Goal: Information Seeking & Learning: Learn about a topic

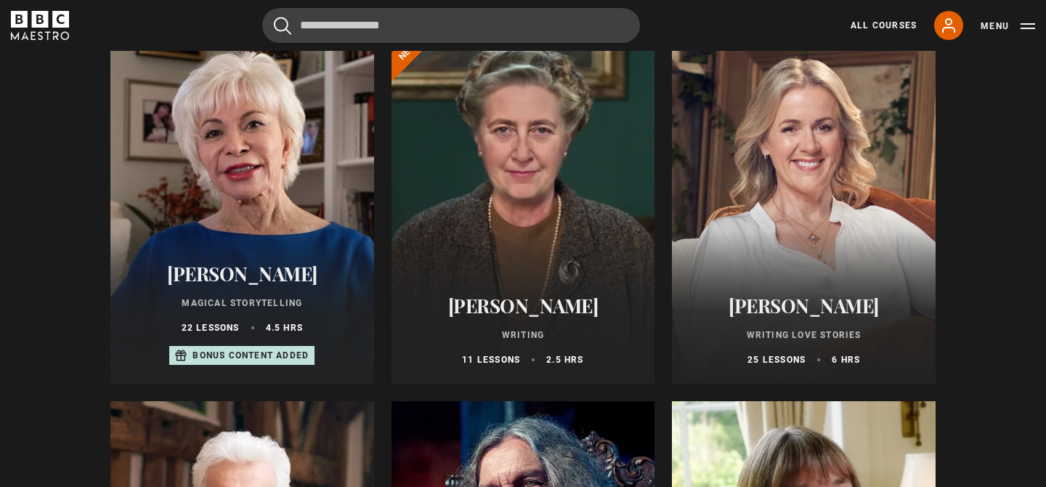
scroll to position [133, 0]
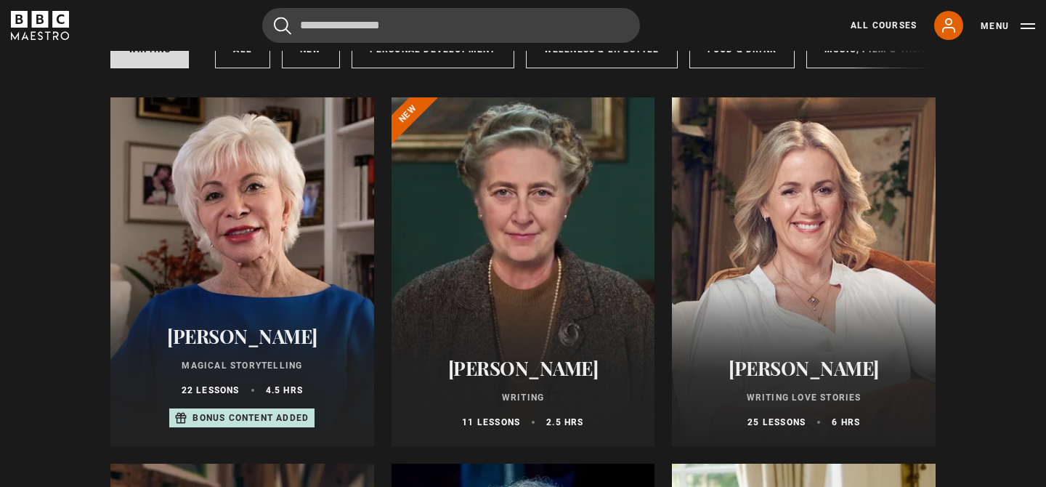
click at [576, 288] on div at bounding box center [524, 271] width 264 height 349
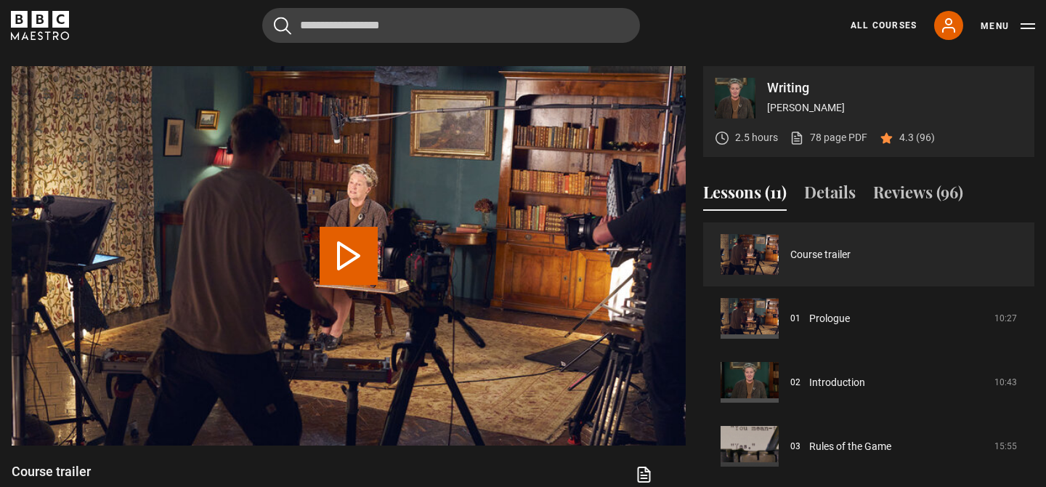
scroll to position [578, 0]
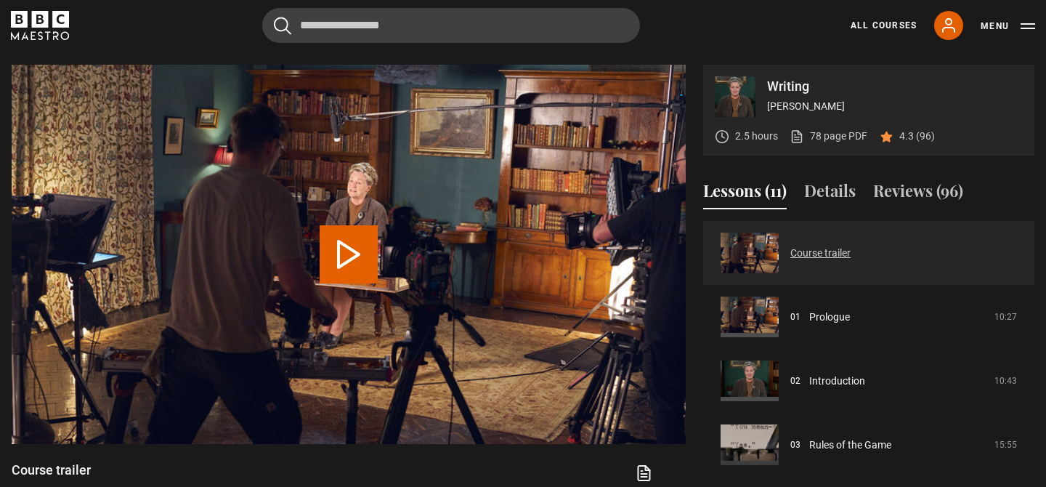
click at [851, 254] on link "Course trailer" at bounding box center [820, 253] width 60 height 15
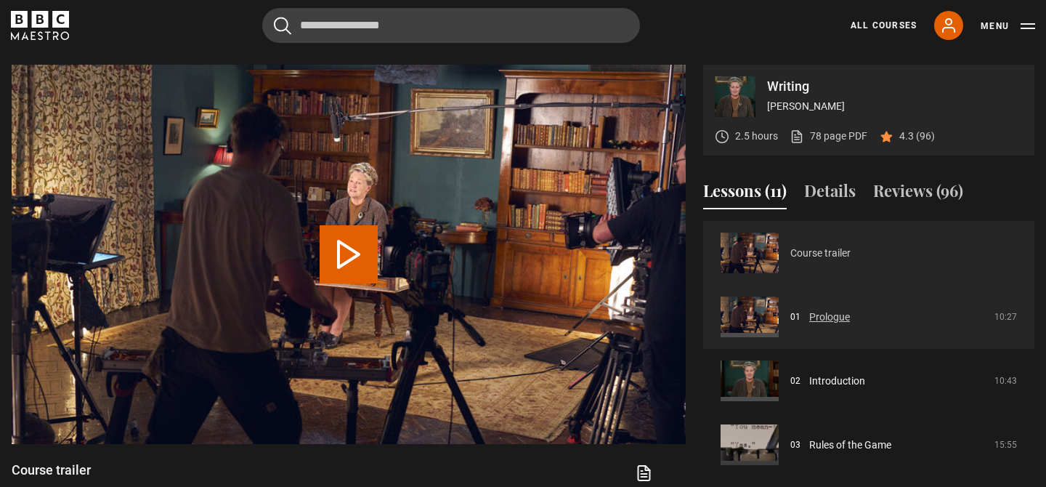
scroll to position [67, 0]
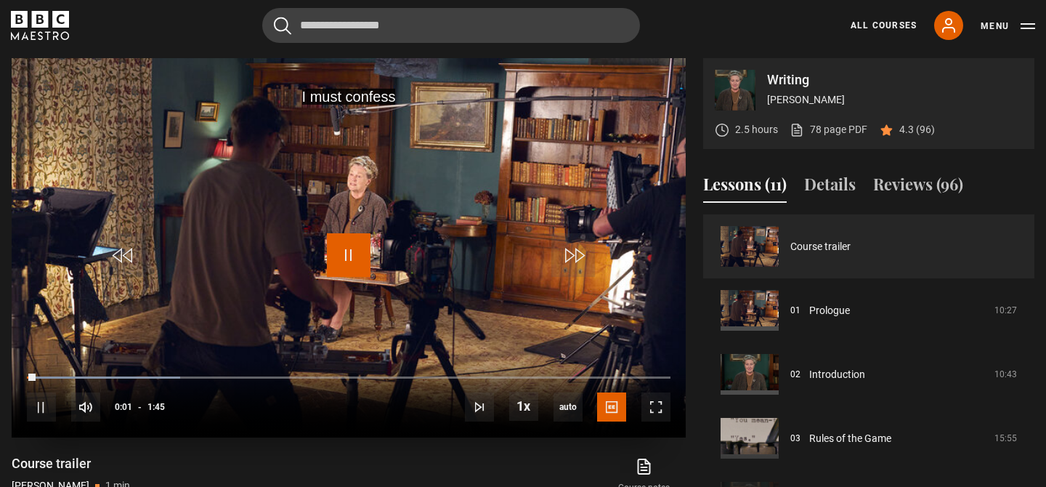
click at [355, 259] on span "Video Player" at bounding box center [349, 255] width 44 height 44
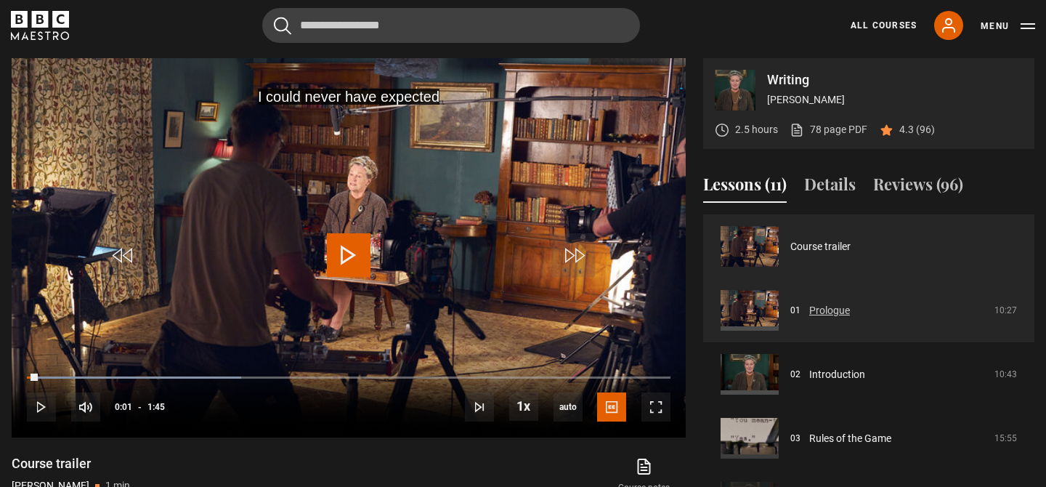
click at [850, 318] on link "Prologue" at bounding box center [829, 310] width 41 height 15
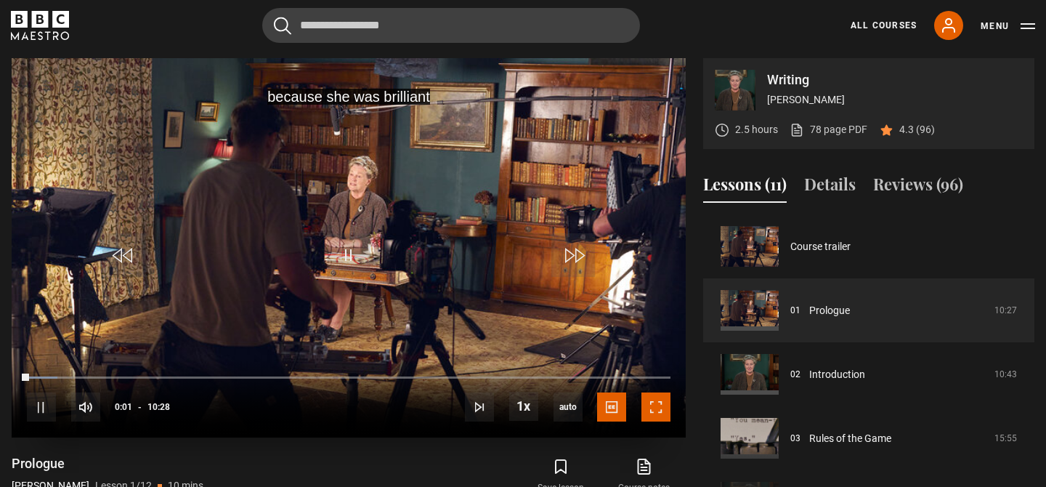
click at [660, 406] on span "Video Player" at bounding box center [656, 406] width 29 height 29
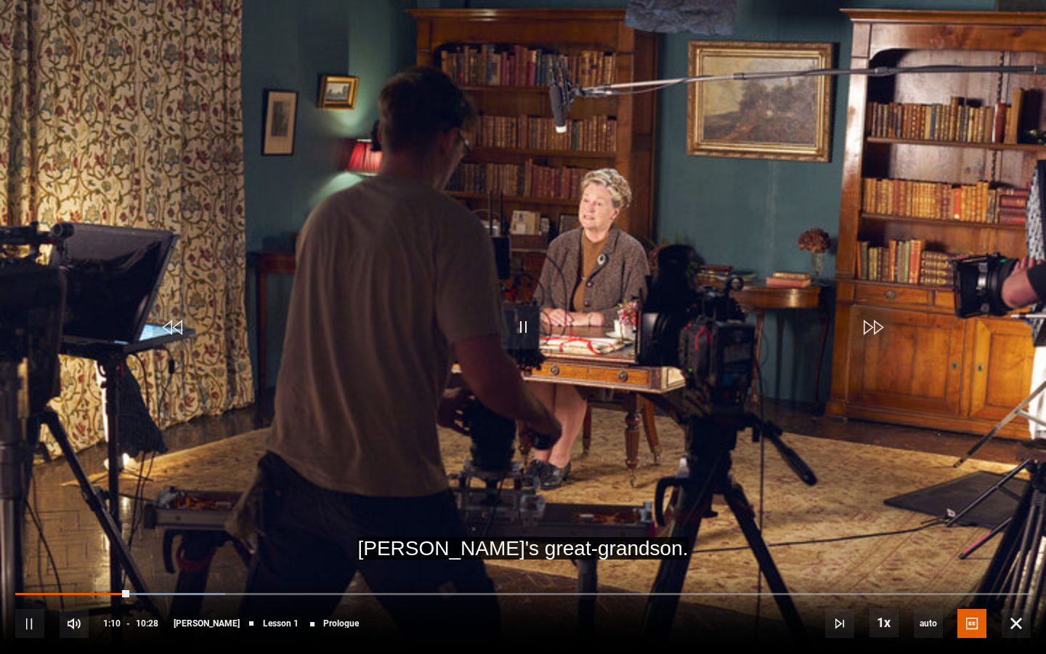
click at [196, 486] on div "10s Skip Back 10 seconds Pause 10s Skip Forward 10 seconds Loaded : 20.70% 01:1…" at bounding box center [523, 613] width 1046 height 81
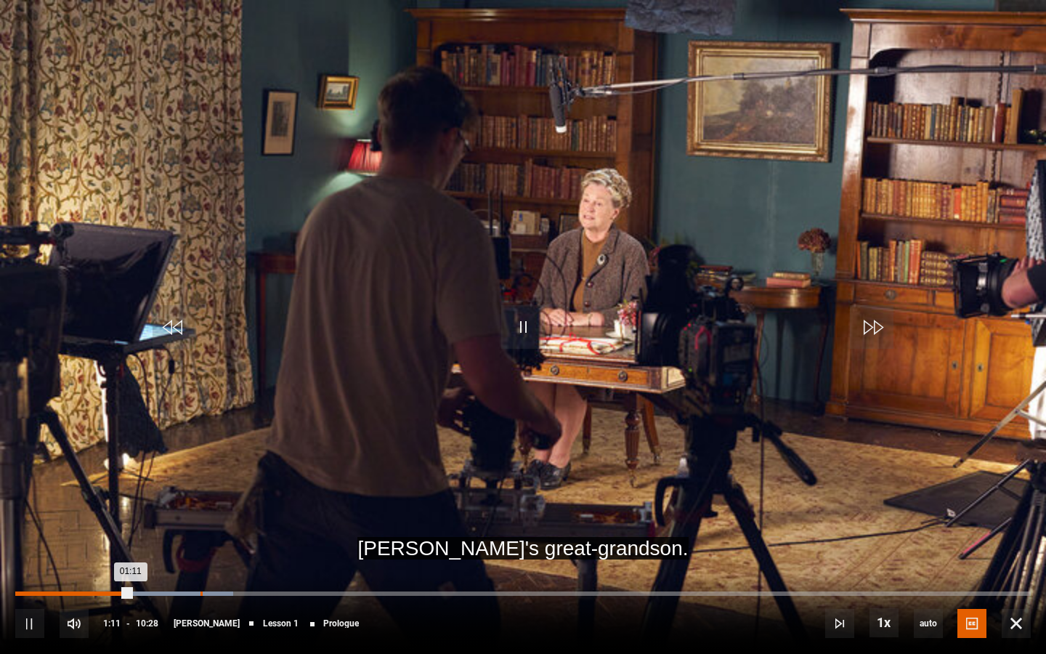
click at [200, 486] on div "Loaded : 21.50% 01:54 01:11" at bounding box center [523, 593] width 1016 height 4
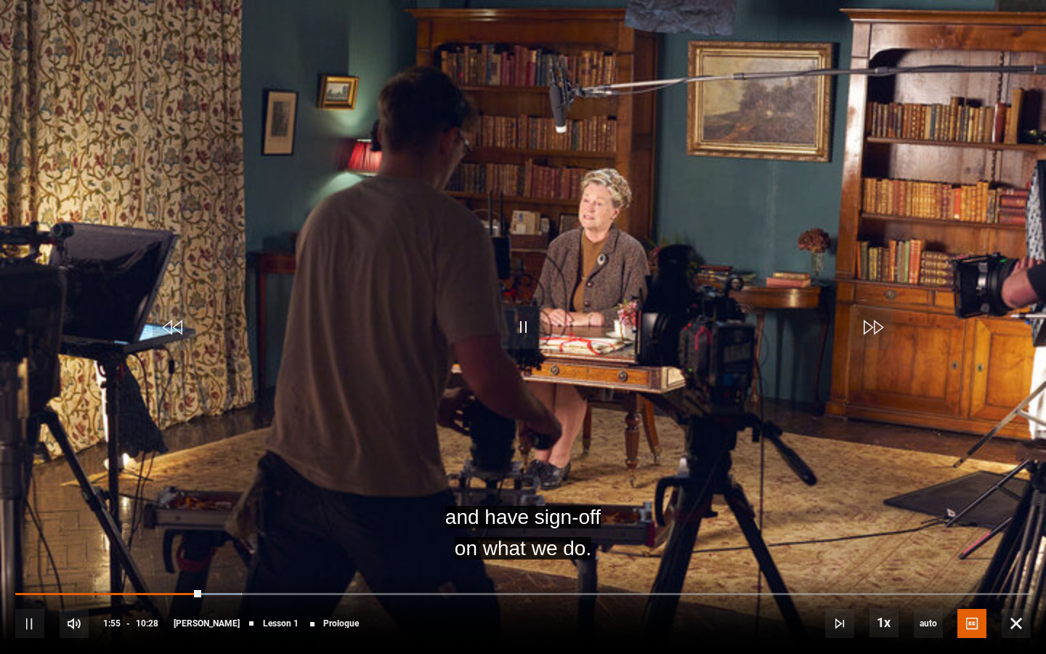
click at [352, 486] on div "10s Skip Back 10 seconds Pause 10s Skip Forward 10 seconds Loaded : 22.29% 02:3…" at bounding box center [523, 613] width 1046 height 81
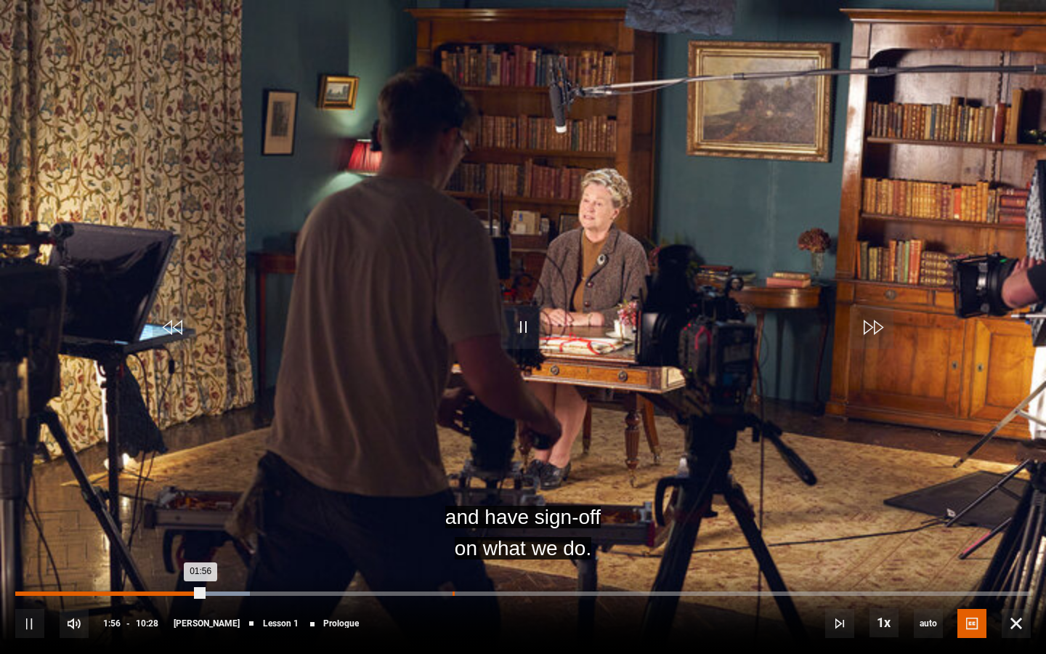
click at [453, 486] on div "04:30" at bounding box center [454, 593] width 2 height 4
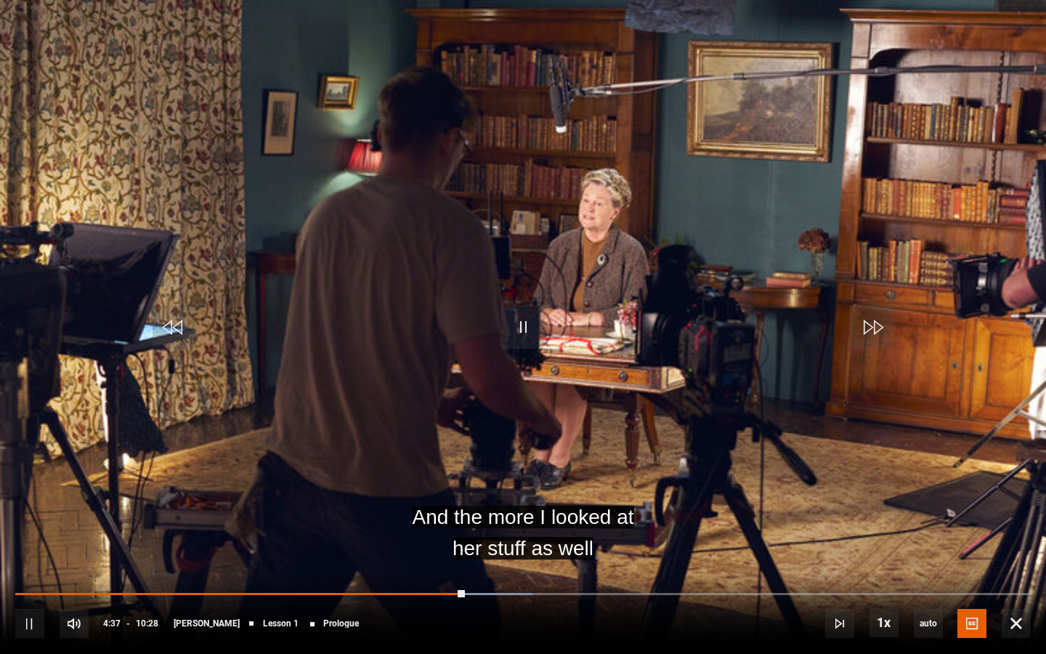
click at [616, 486] on div "10s Skip Back 10 seconds Pause 10s Skip Forward 10 seconds Loaded : 50.96% 04:4…" at bounding box center [523, 613] width 1046 height 81
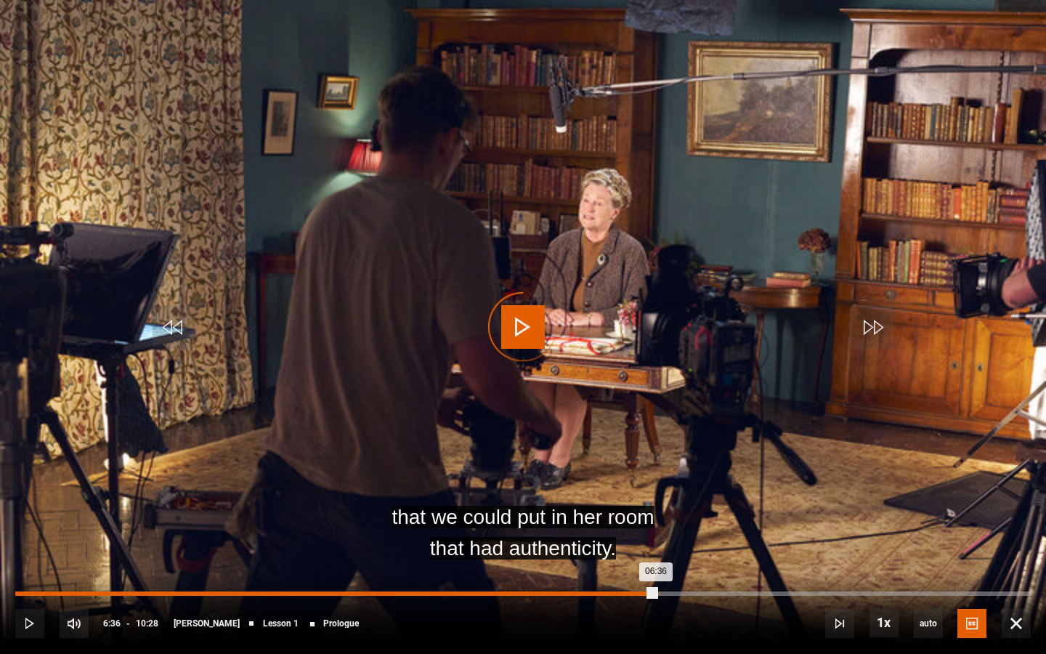
click at [656, 486] on div "Loaded : 51.75% 06:36 06:36" at bounding box center [523, 593] width 1016 height 4
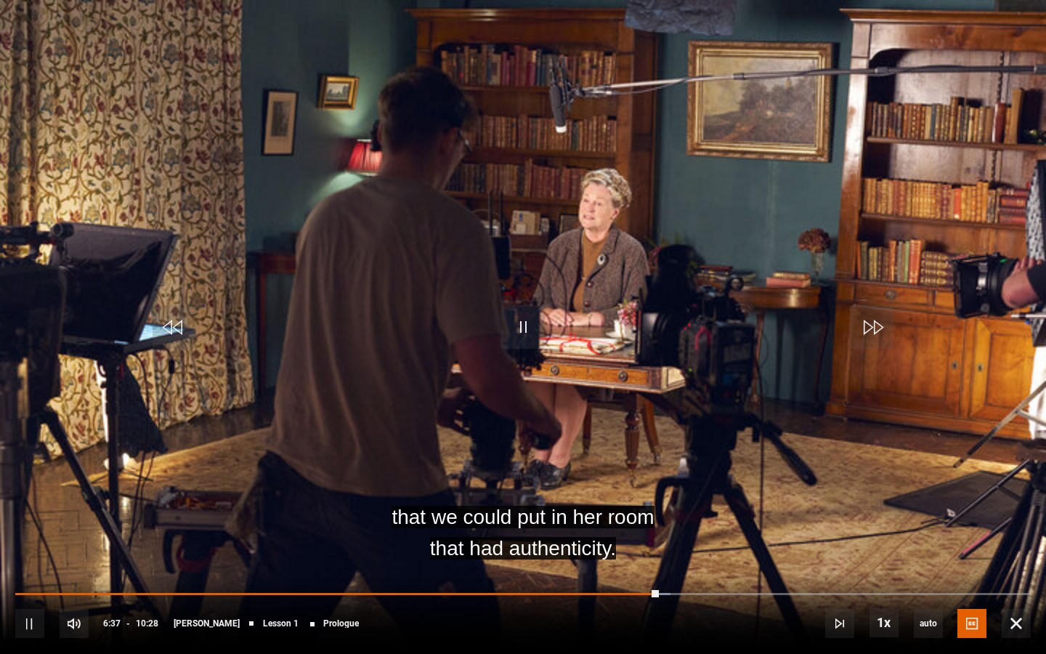
click at [753, 486] on div "10s Skip Back 10 seconds Pause 10s Skip Forward 10 seconds Loaded : 64.49% 06:3…" at bounding box center [523, 613] width 1046 height 81
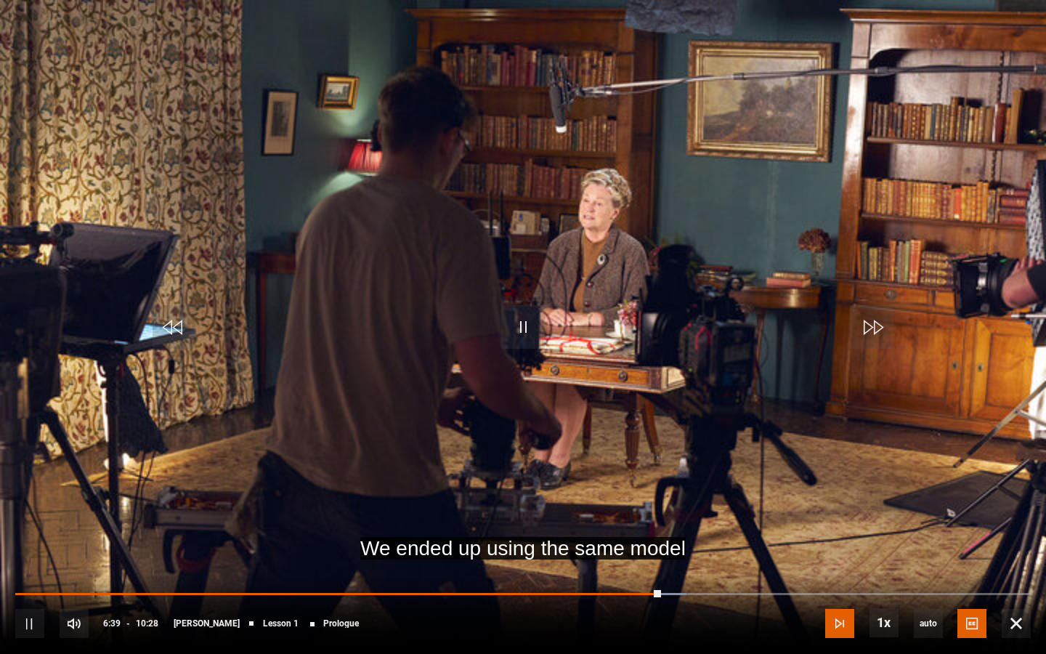
click at [833, 486] on span "Video Player" at bounding box center [839, 623] width 29 height 29
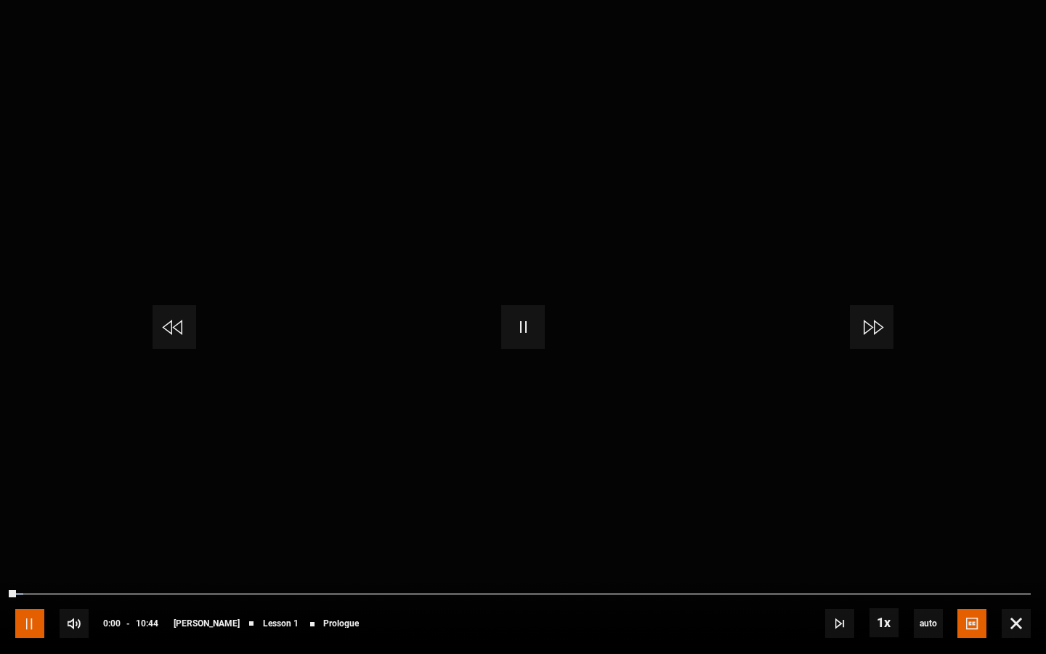
click at [33, 486] on span "Video Player" at bounding box center [29, 623] width 29 height 29
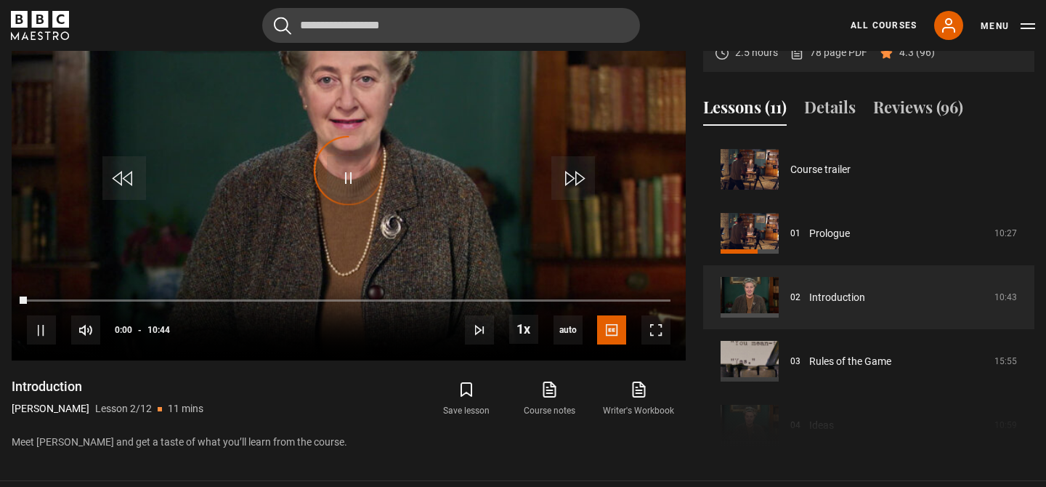
scroll to position [64, 0]
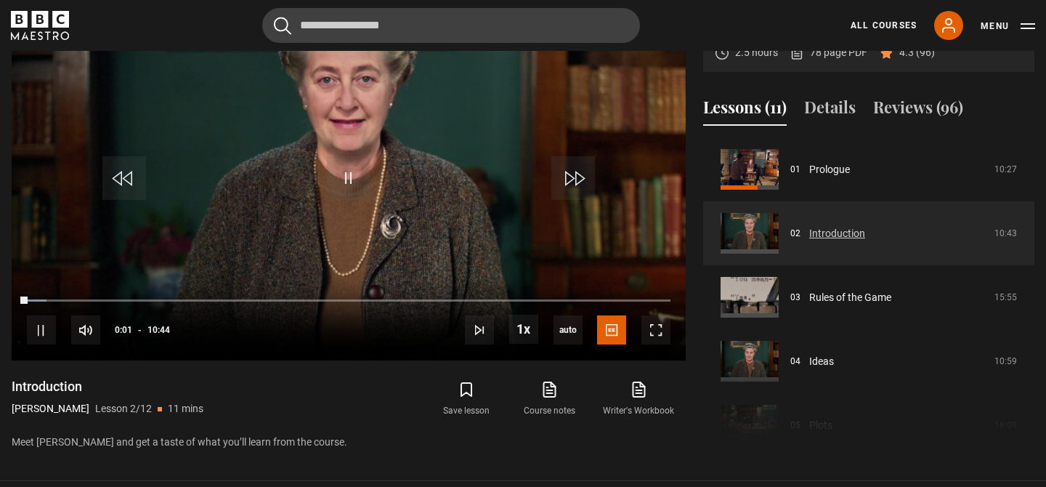
click at [865, 237] on link "Introduction" at bounding box center [837, 233] width 56 height 15
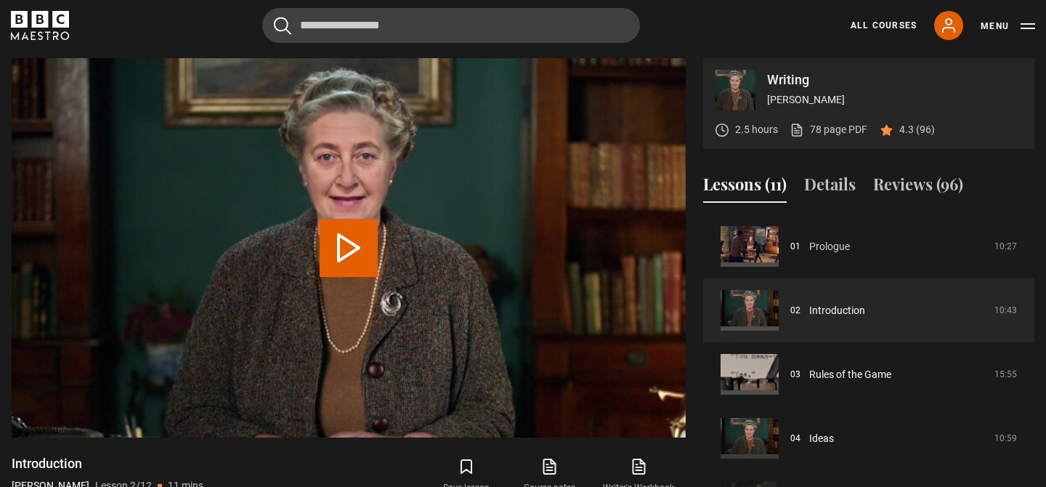
click at [832, 239] on link "Prologue" at bounding box center [829, 246] width 41 height 15
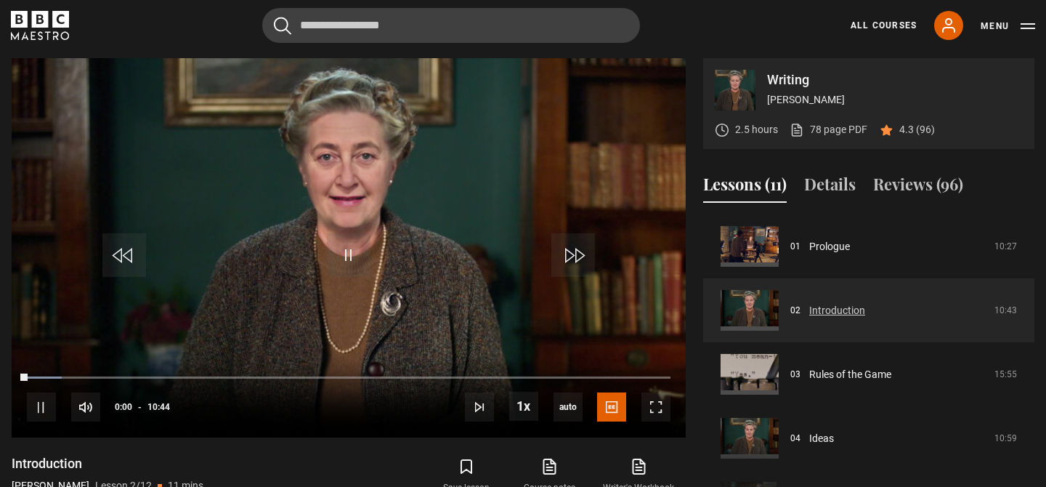
click at [832, 307] on link "Introduction" at bounding box center [837, 310] width 56 height 15
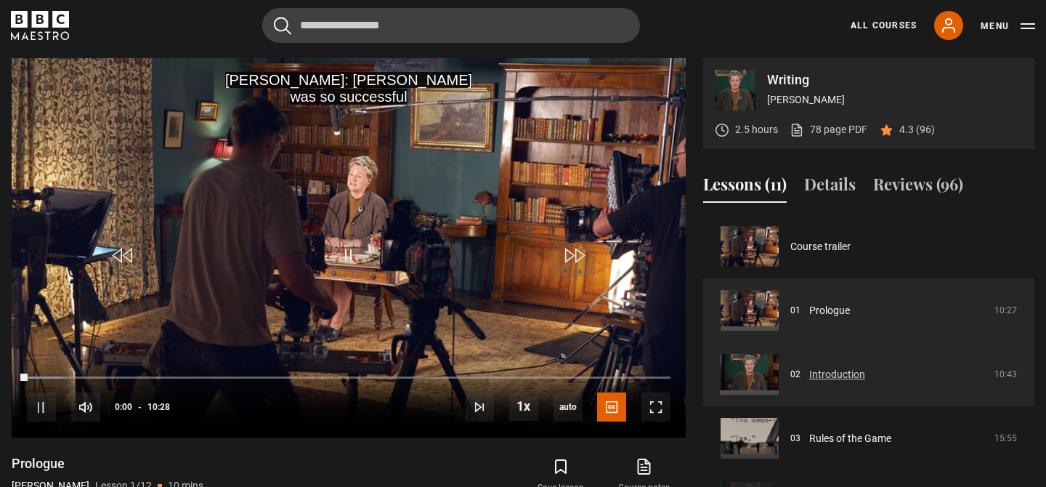
click at [830, 368] on link "Introduction" at bounding box center [837, 374] width 56 height 15
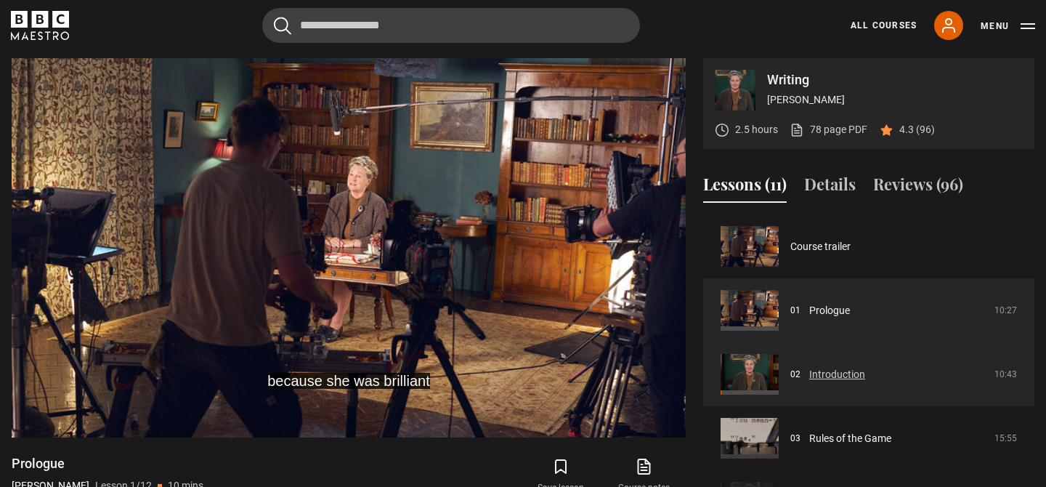
scroll to position [81, 0]
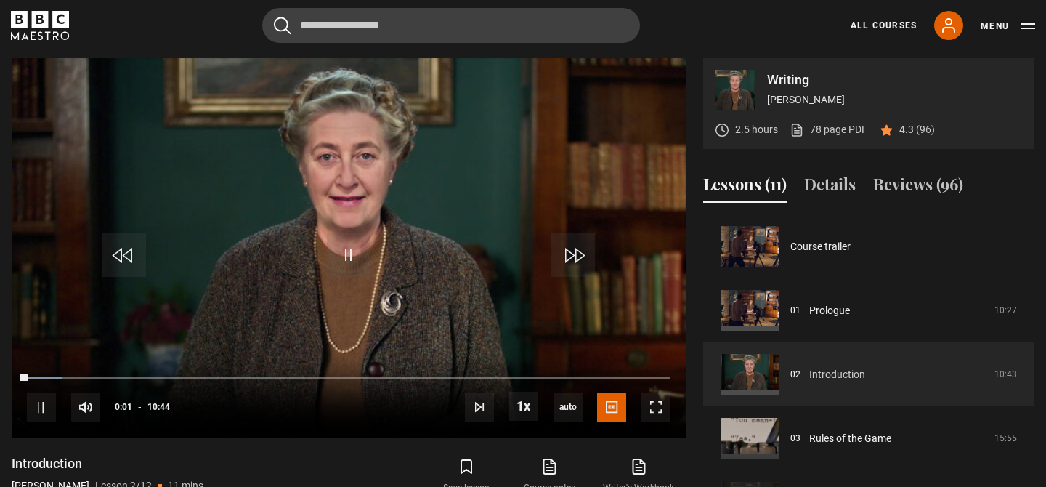
scroll to position [64, 0]
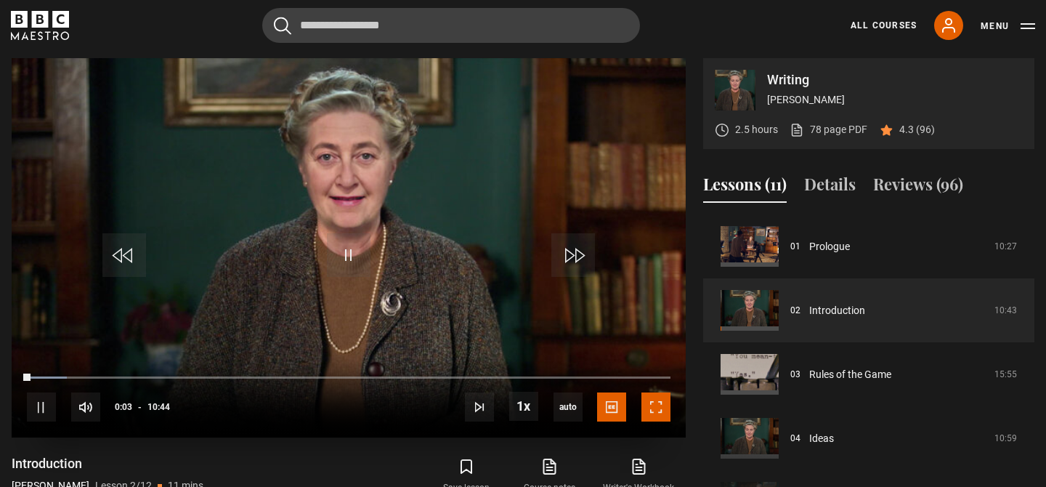
click at [656, 411] on span "Video Player" at bounding box center [656, 406] width 29 height 29
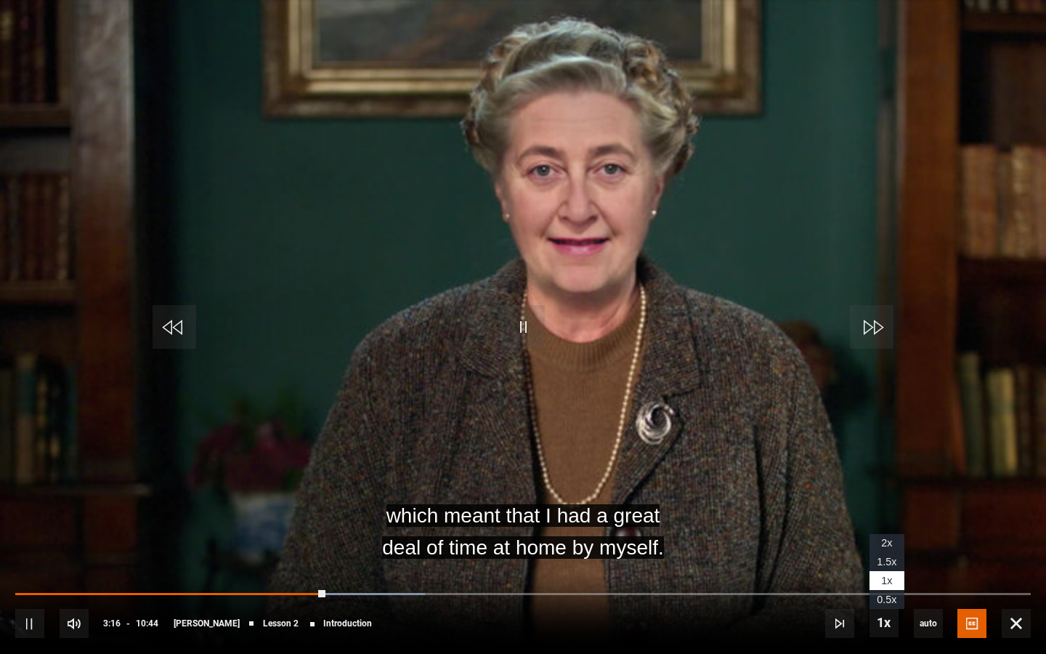
click at [883, 486] on span "2x" at bounding box center [886, 543] width 11 height 12
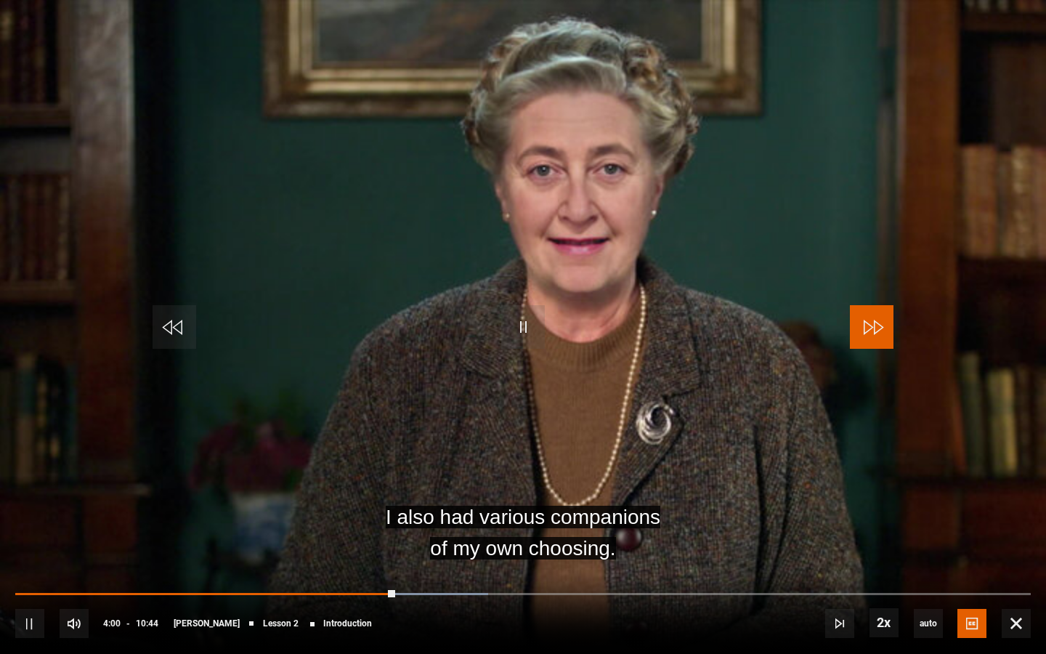
click at [885, 330] on span "Video Player" at bounding box center [872, 327] width 44 height 44
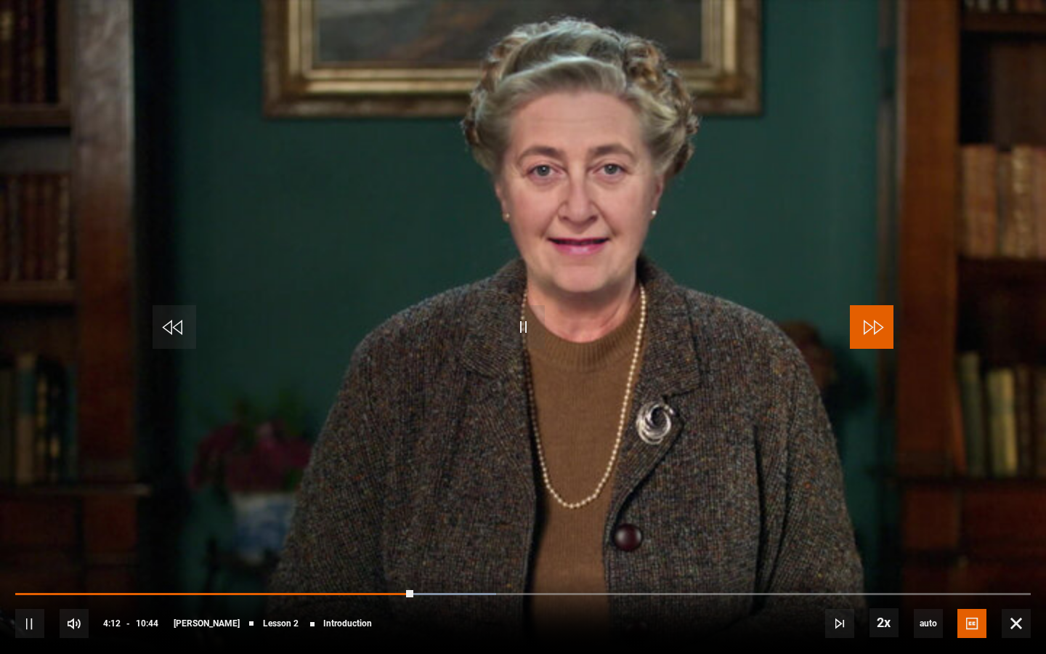
click at [881, 330] on span "Video Player" at bounding box center [872, 327] width 44 height 44
click at [879, 327] on span "Video Player" at bounding box center [872, 327] width 44 height 44
click at [876, 323] on span "Video Player" at bounding box center [872, 327] width 44 height 44
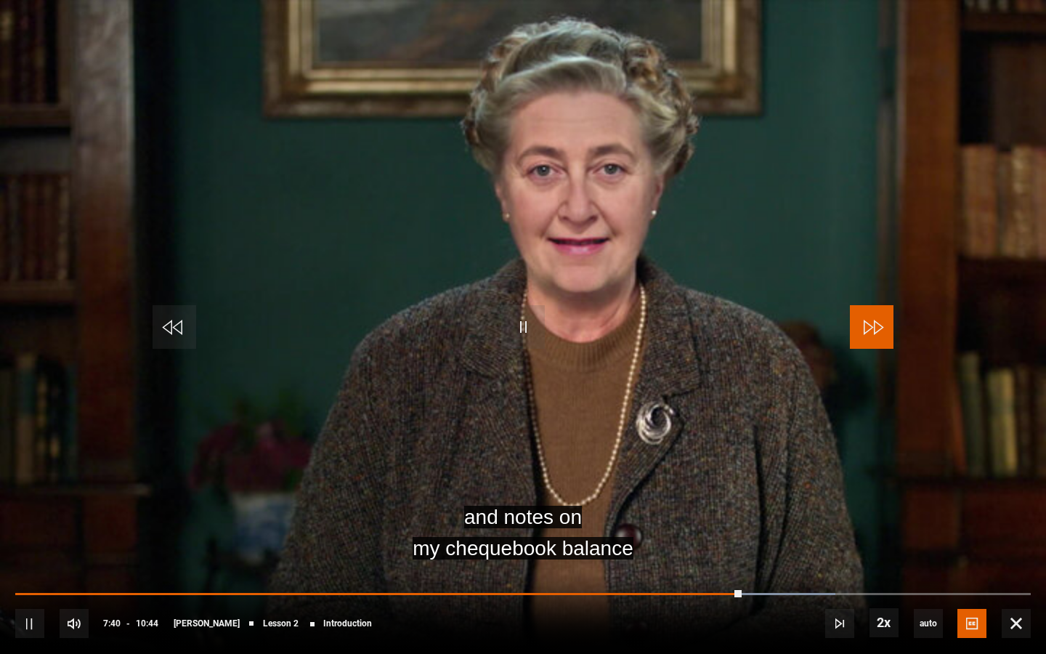
click at [874, 325] on span "Video Player" at bounding box center [872, 327] width 44 height 44
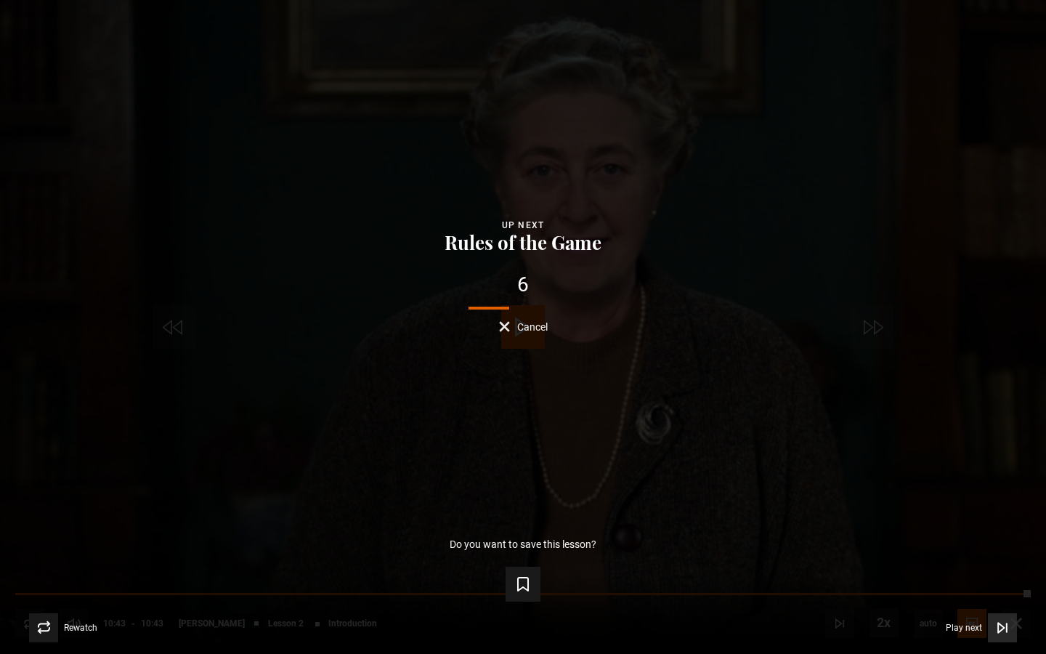
click at [1006, 486] on icon "Video Player" at bounding box center [1002, 627] width 15 height 15
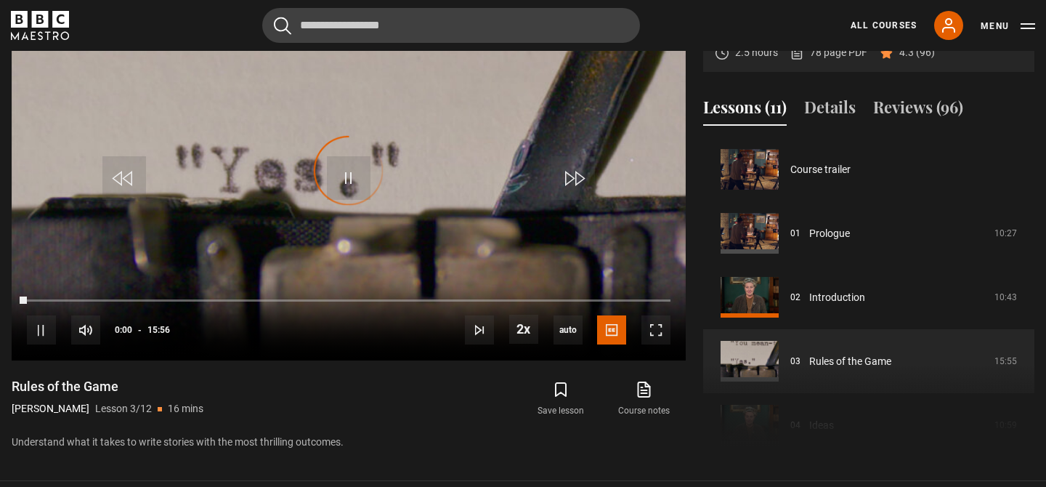
scroll to position [128, 0]
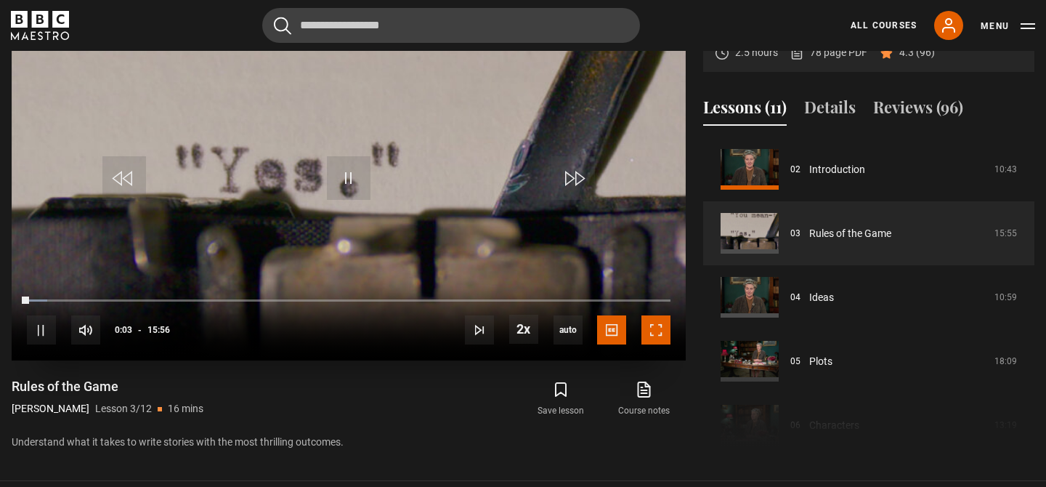
click at [656, 329] on span "Video Player" at bounding box center [656, 329] width 29 height 29
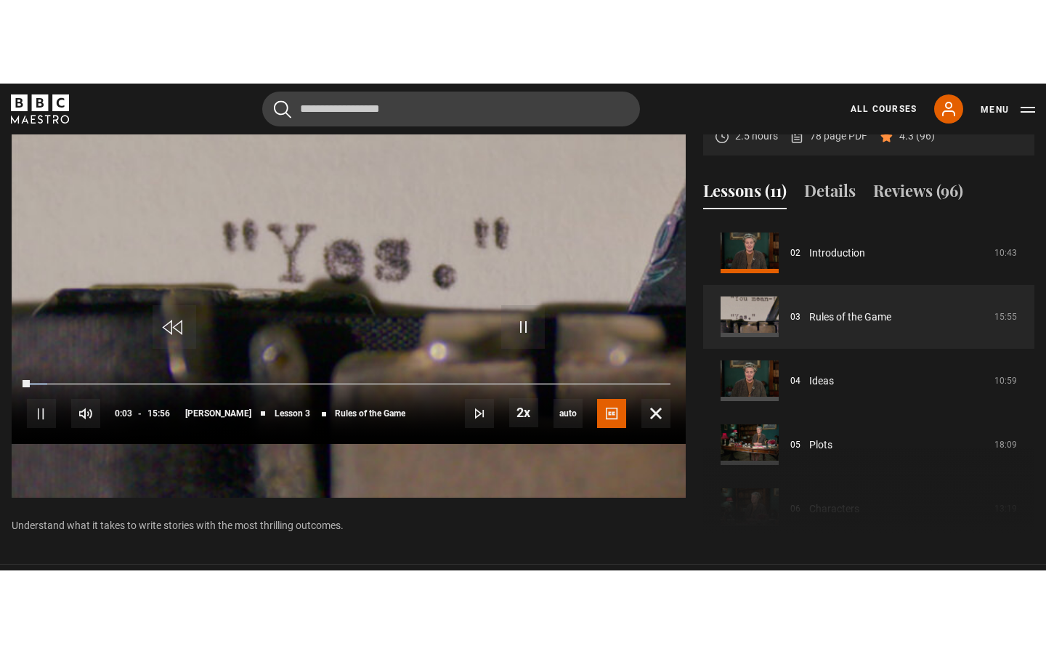
scroll to position [642, 0]
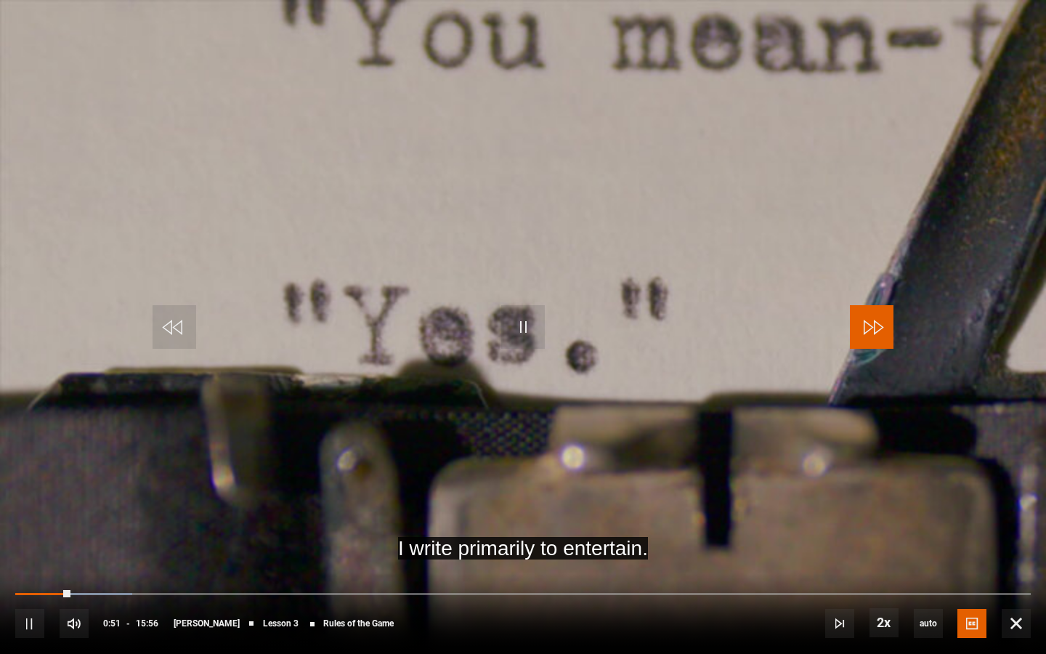
click at [870, 336] on span "Video Player" at bounding box center [872, 327] width 44 height 44
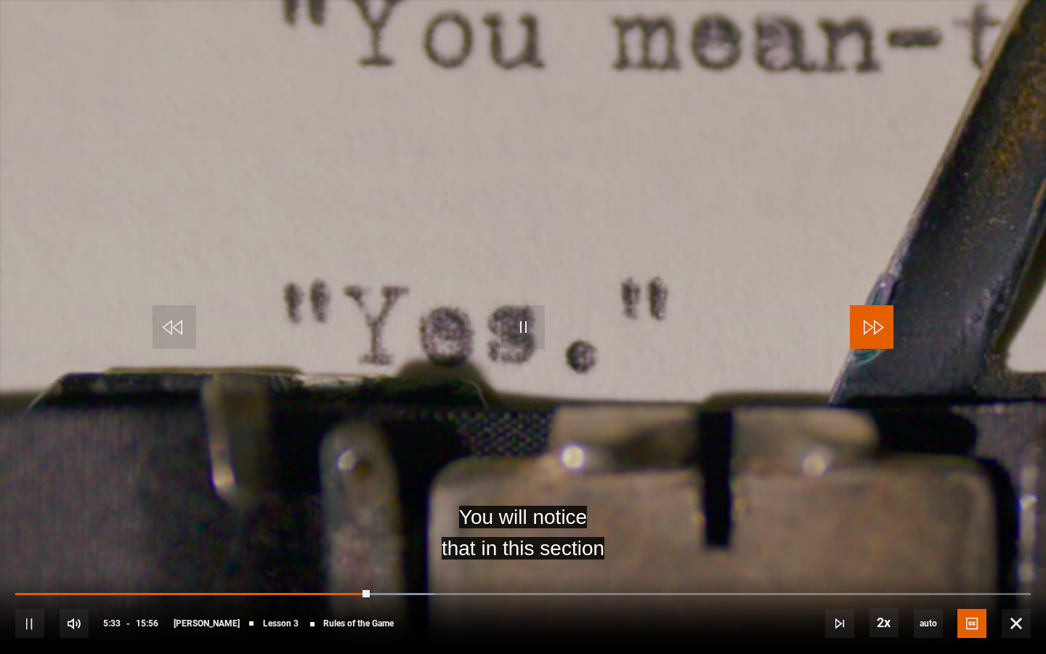
drag, startPoint x: 878, startPoint y: 334, endPoint x: 894, endPoint y: 432, distance: 99.4
click at [894, 432] on video-js "You will notice that in this section Video Player is loading. Play Lesson Rules…" at bounding box center [523, 327] width 1046 height 654
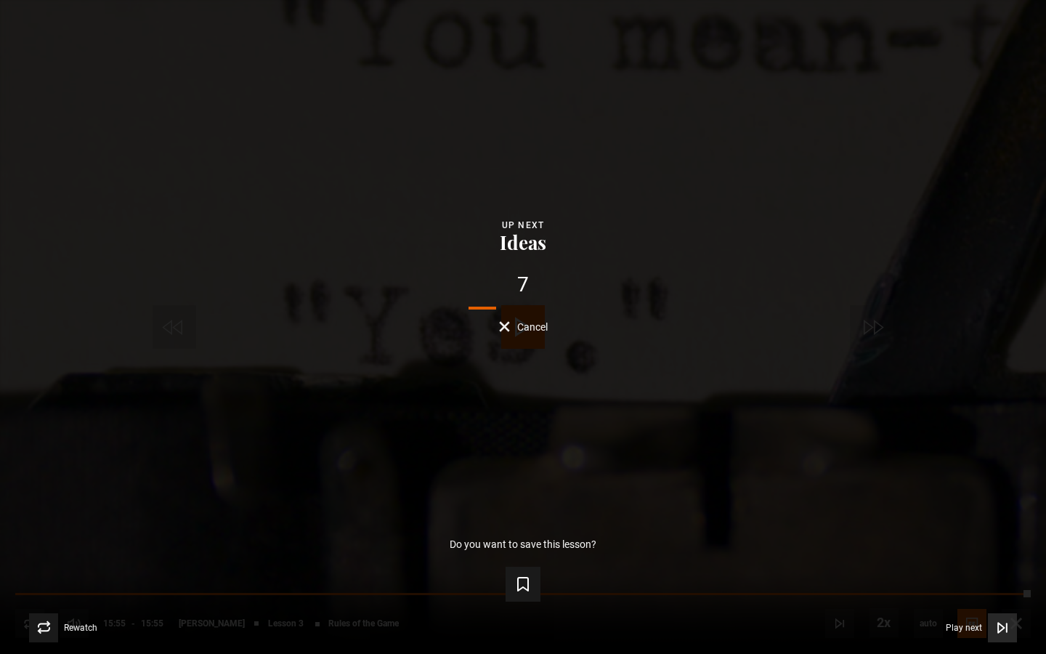
click at [984, 486] on button "Play next Play next" at bounding box center [981, 627] width 71 height 29
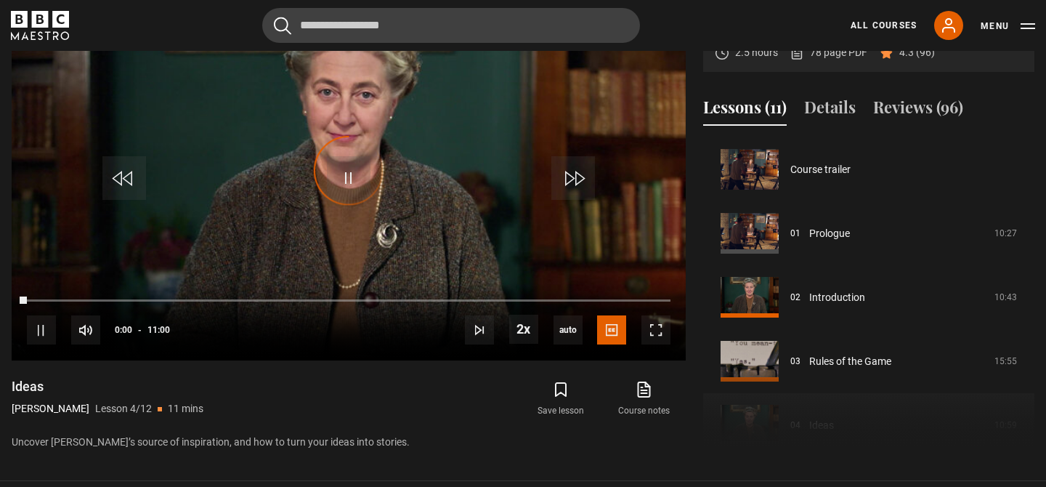
scroll to position [192, 0]
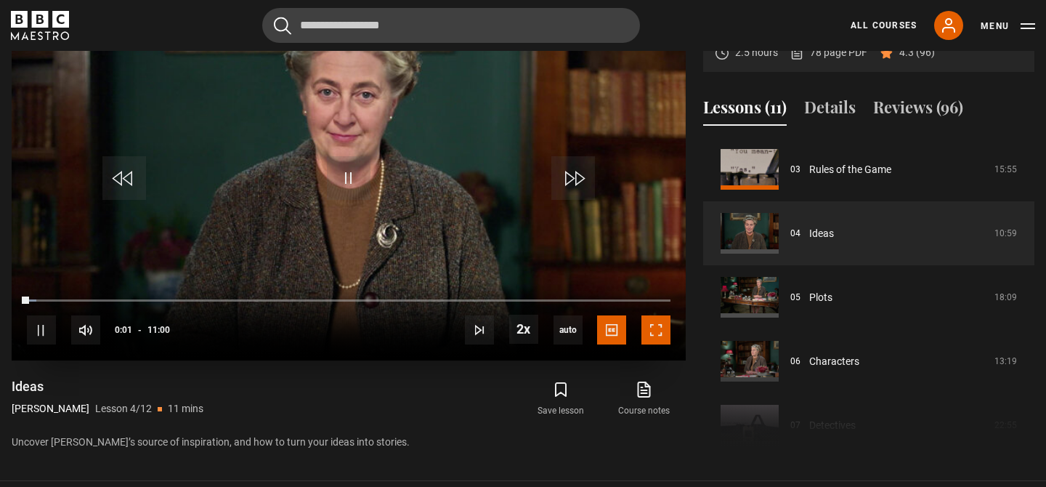
click at [652, 333] on span "Video Player" at bounding box center [656, 329] width 29 height 29
click at [657, 327] on span "Video Player" at bounding box center [656, 329] width 29 height 29
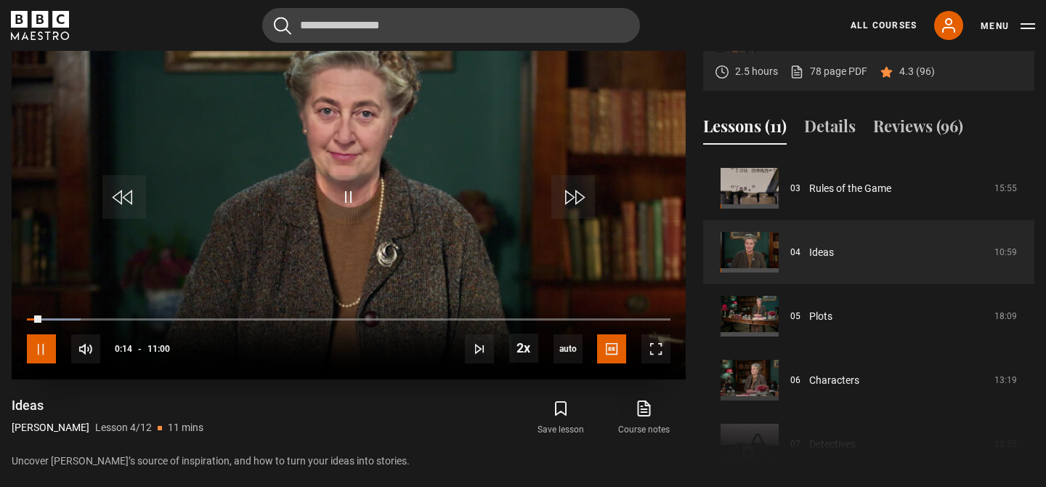
click at [43, 347] on span "Video Player" at bounding box center [41, 348] width 29 height 29
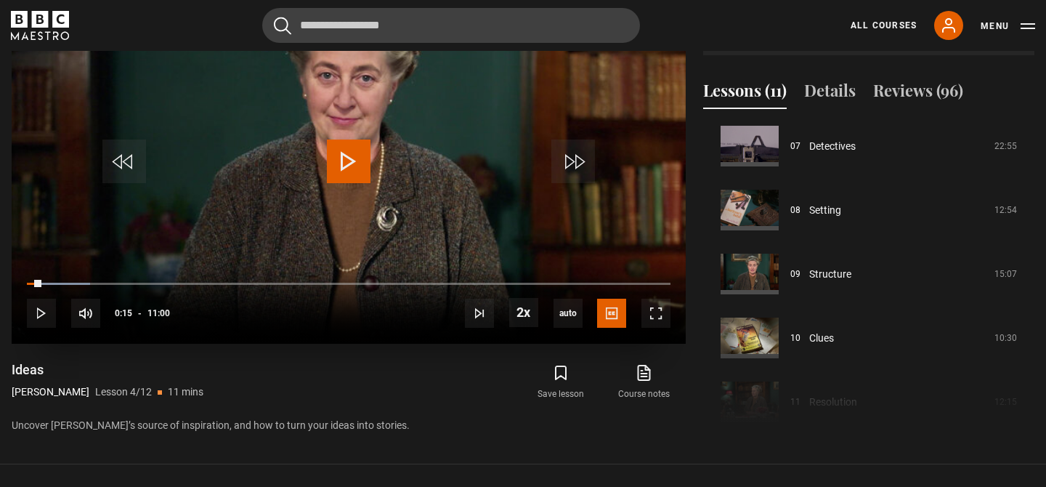
scroll to position [501, 0]
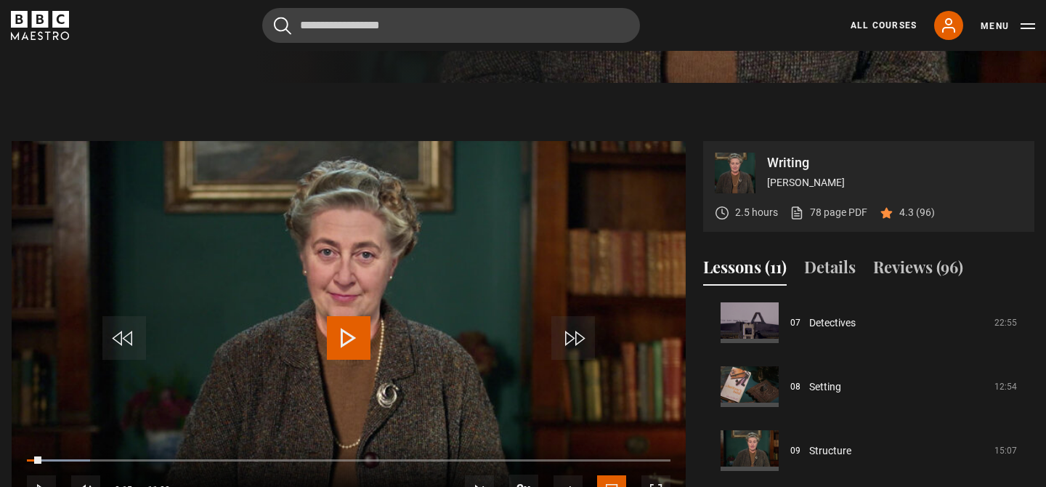
click at [363, 344] on span "Video Player" at bounding box center [349, 338] width 44 height 44
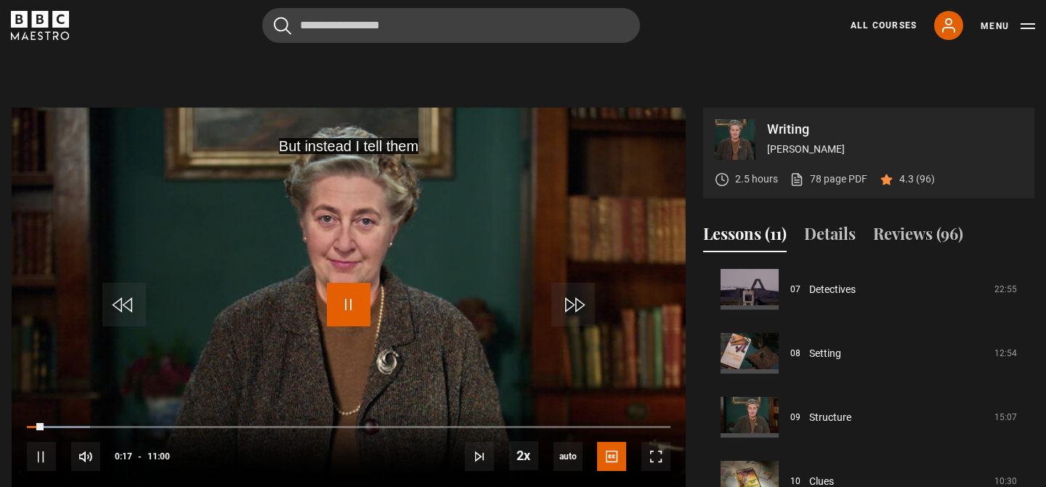
click at [349, 307] on span "Video Player" at bounding box center [349, 305] width 44 height 44
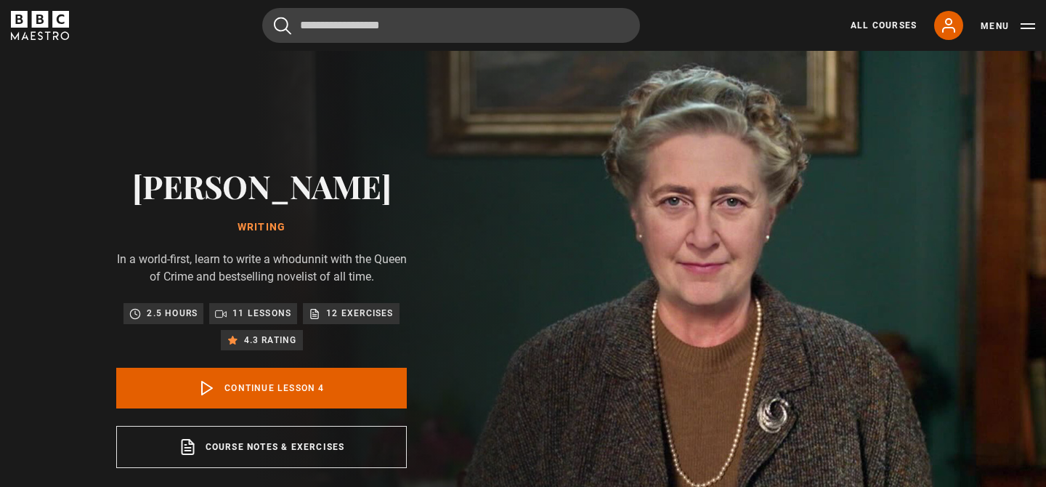
scroll to position [192, 0]
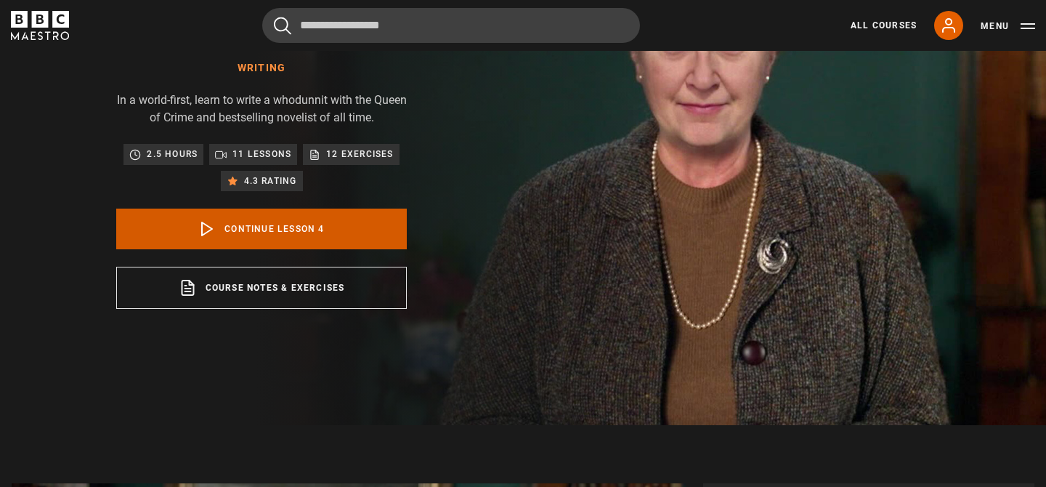
click at [328, 230] on link "Continue lesson 4" at bounding box center [261, 229] width 291 height 41
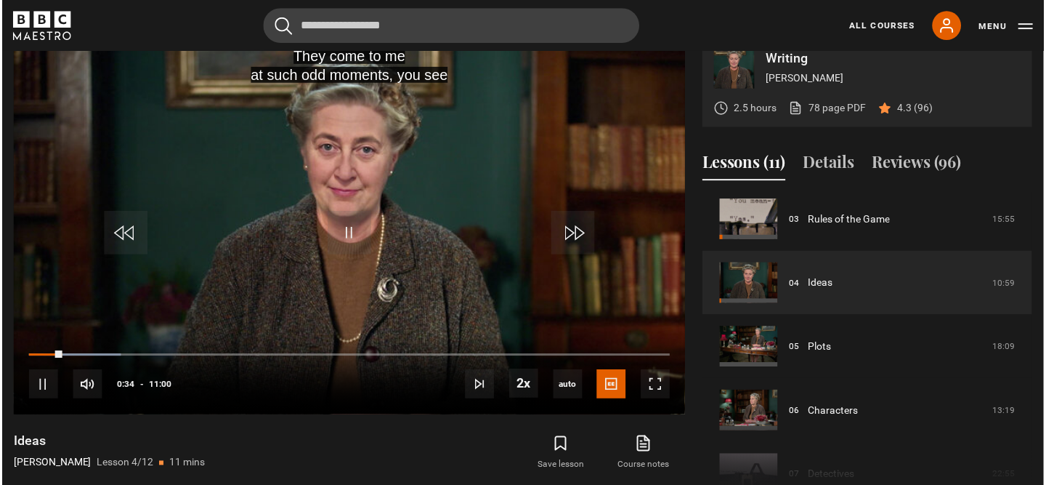
scroll to position [604, 0]
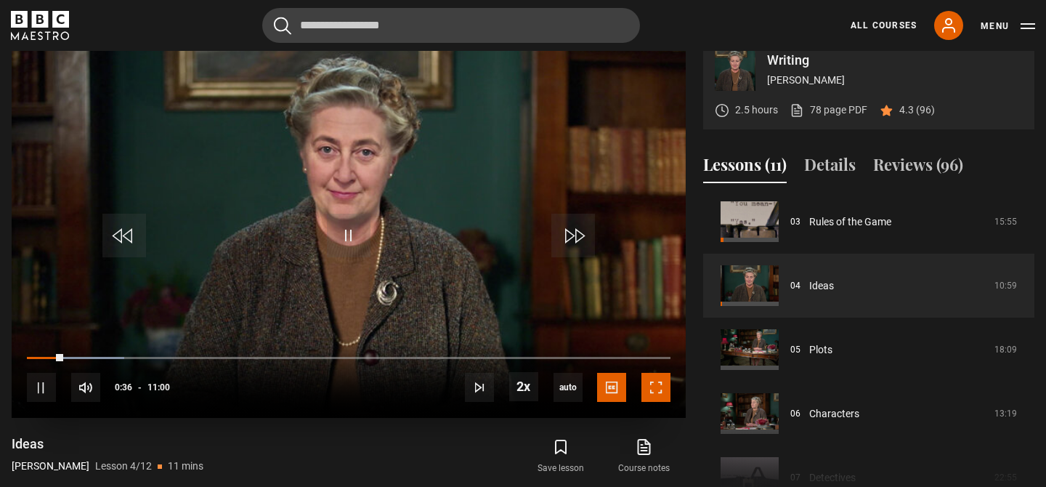
click at [655, 400] on span "Video Player" at bounding box center [656, 387] width 29 height 29
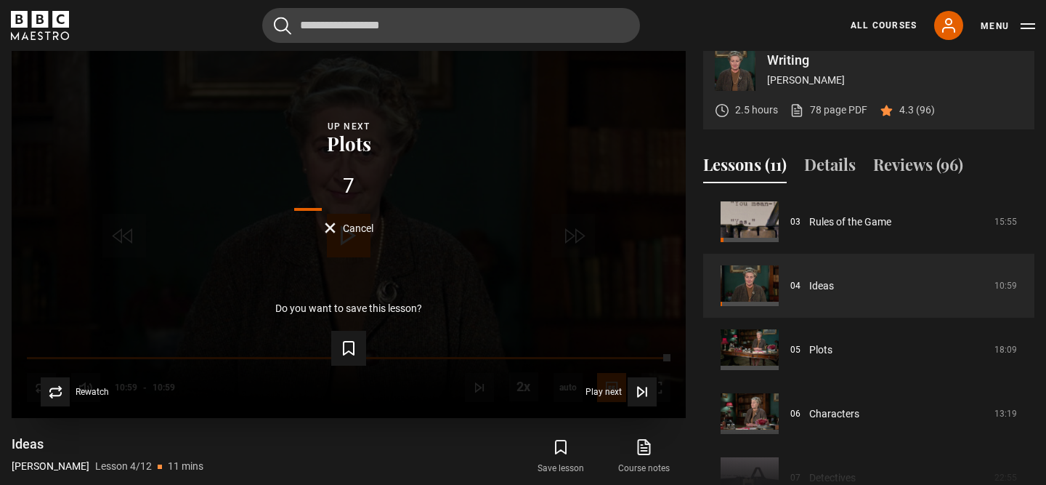
click at [344, 218] on div "7 Cancel" at bounding box center [349, 204] width 628 height 57
click at [344, 230] on span "Cancel" at bounding box center [358, 228] width 31 height 10
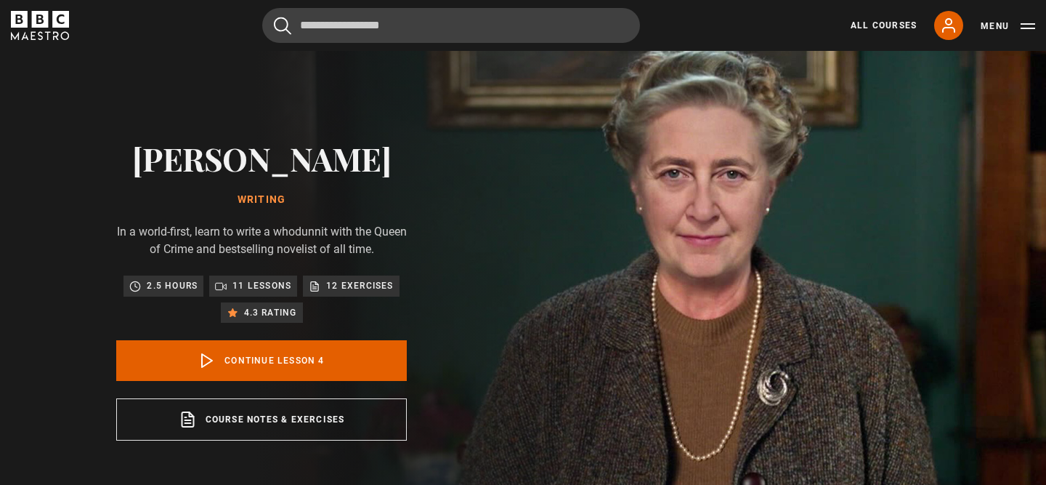
scroll to position [0, 0]
